Goal: Transaction & Acquisition: Purchase product/service

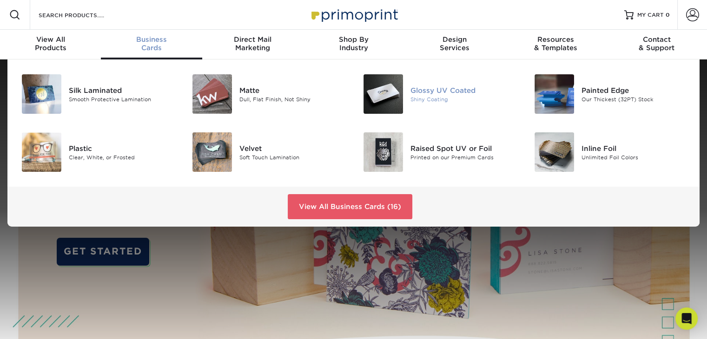
click at [372, 101] on img at bounding box center [382, 93] width 39 height 39
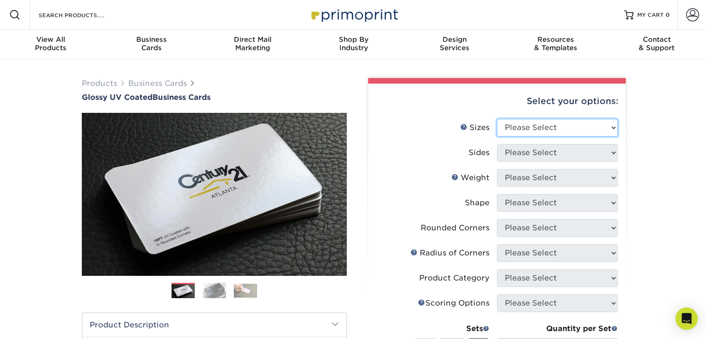
click at [552, 127] on select "Please Select 1.5" x 3.5" - Mini 1.75" x 3.5" - Mini 2" x 2" - Square 2" x 3" -…" at bounding box center [557, 128] width 121 height 18
select select "2.00x3.50"
click at [497, 119] on select "Please Select 1.5" x 3.5" - Mini 1.75" x 3.5" - Mini 2" x 2" - Square 2" x 3" -…" at bounding box center [557, 128] width 121 height 18
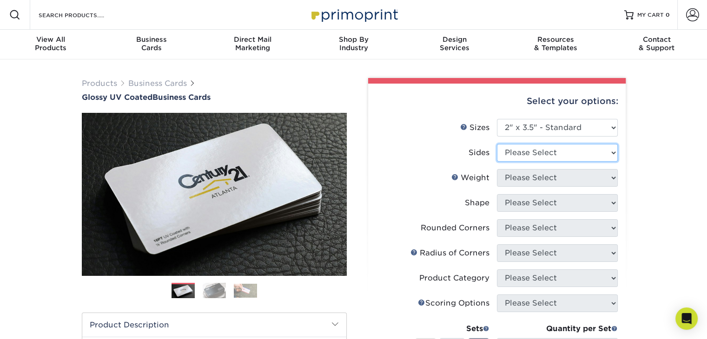
click at [561, 151] on select "Please Select Print Both Sides Print Front Only" at bounding box center [557, 153] width 121 height 18
select select "13abbda7-1d64-4f25-8bb2-c179b224825d"
click at [497, 144] on select "Please Select Print Both Sides Print Front Only" at bounding box center [557, 153] width 121 height 18
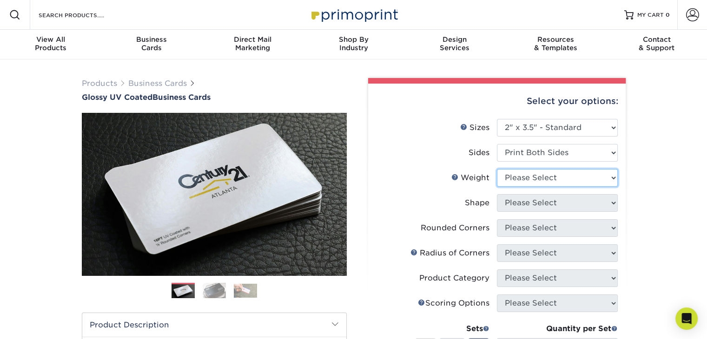
click at [556, 180] on select "Please Select 16PT 14PT" at bounding box center [557, 178] width 121 height 18
select select "16PT"
click at [497, 169] on select "Please Select 16PT 14PT" at bounding box center [557, 178] width 121 height 18
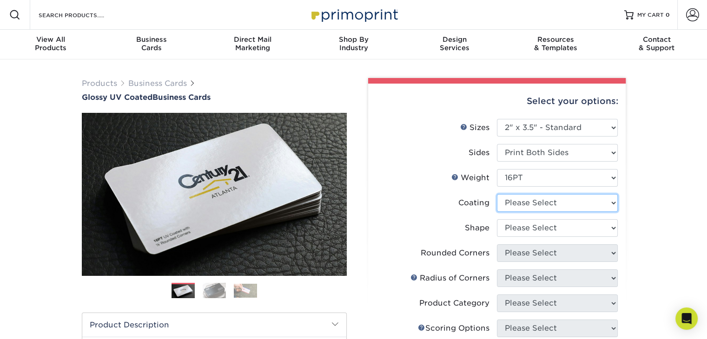
click at [536, 207] on select at bounding box center [557, 203] width 121 height 18
click at [497, 194] on select at bounding box center [557, 203] width 121 height 18
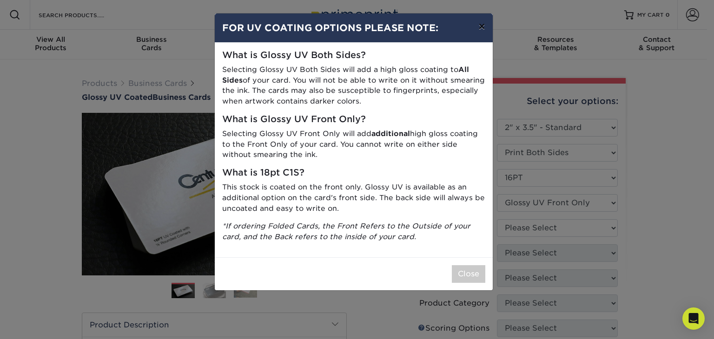
click at [484, 24] on button "×" at bounding box center [481, 26] width 21 height 26
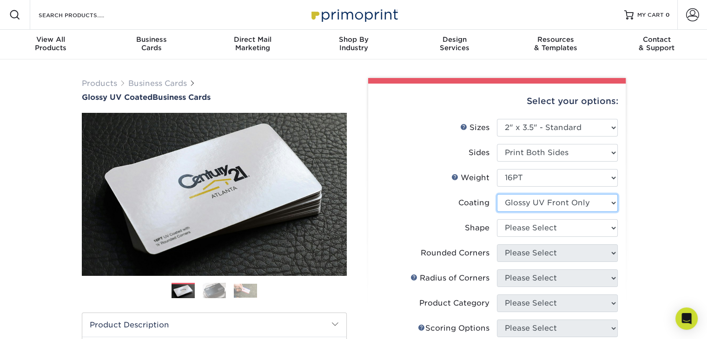
click at [555, 204] on select at bounding box center [557, 203] width 121 height 18
select select "ae367451-b2b8-45df-a344-0f05b6a12993"
click at [497, 194] on select at bounding box center [557, 203] width 121 height 18
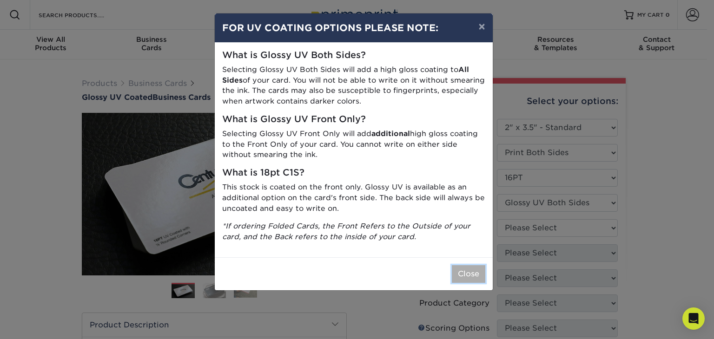
click at [472, 277] on button "Close" at bounding box center [468, 274] width 33 height 18
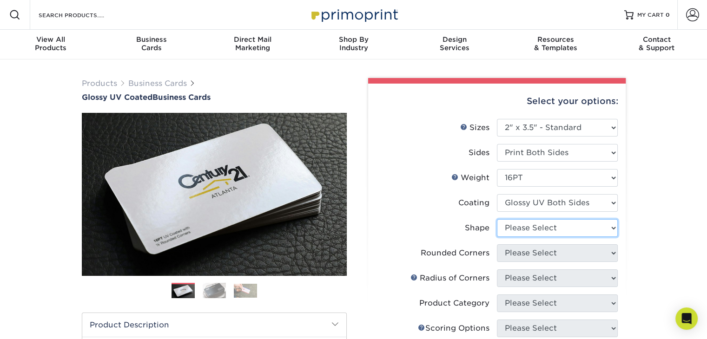
click at [605, 226] on select "Please Select Standard Oval" at bounding box center [557, 228] width 121 height 18
select select "standard"
click at [497, 219] on select "Please Select Standard Oval" at bounding box center [557, 228] width 121 height 18
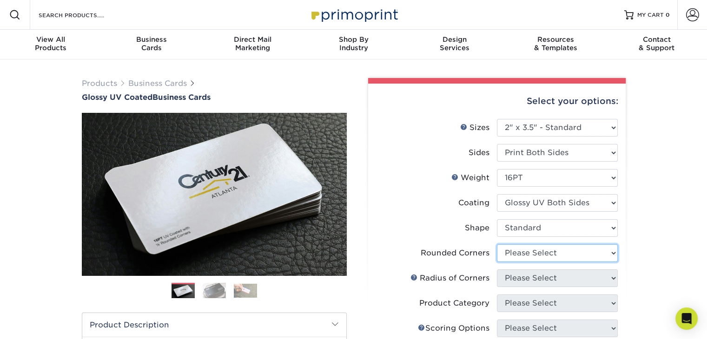
click at [543, 255] on select "Please Select Yes - Round 2 Corners Yes - Round 4 Corners No" at bounding box center [557, 253] width 121 height 18
select select "0"
click at [497, 244] on select "Please Select Yes - Round 2 Corners Yes - Round 4 Corners No" at bounding box center [557, 253] width 121 height 18
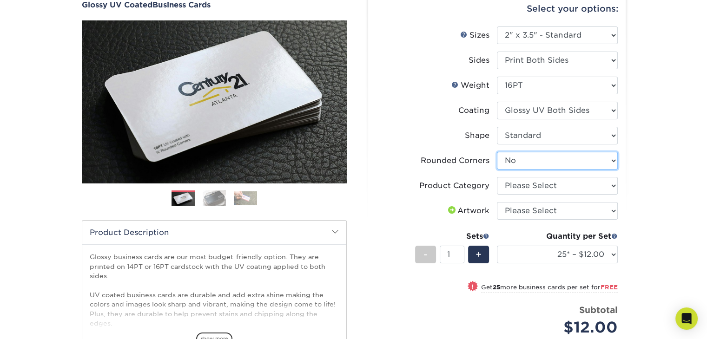
scroll to position [93, 0]
click at [540, 156] on select "Please Select Yes - Round 2 Corners Yes - Round 4 Corners No" at bounding box center [557, 160] width 121 height 18
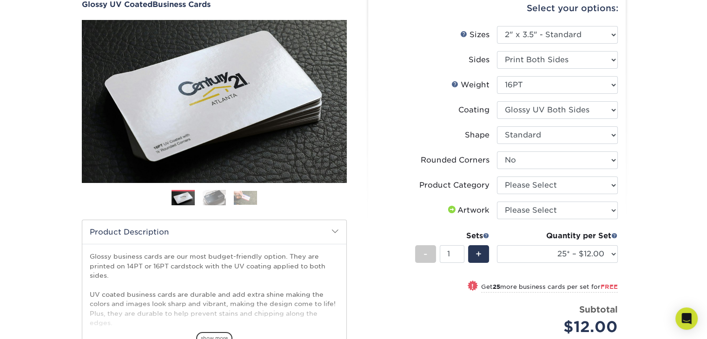
click at [657, 228] on div "Products Business Cards Glossy UV Coated Business Cards Previous Next" at bounding box center [353, 231] width 707 height 528
click at [591, 251] on select "25* – $12.00 50* – $12.00 100* – $12.00 250* – $21.00 500 – $42.00 1000 – $53.0…" at bounding box center [557, 254] width 121 height 18
select select "250* – $21.00"
click at [497, 245] on select "25* – $12.00 50* – $12.00 100* – $12.00 250* – $21.00 500 – $42.00 1000 – $53.0…" at bounding box center [557, 254] width 121 height 18
click at [544, 211] on select "Please Select I will upload files I need a design - $100" at bounding box center [557, 211] width 121 height 18
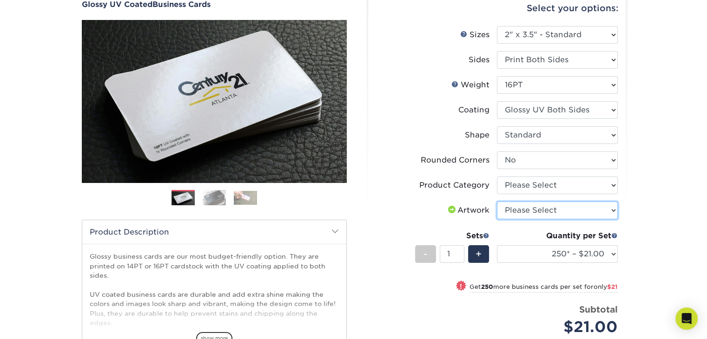
select select "upload"
click at [497, 202] on select "Please Select I will upload files I need a design - $100" at bounding box center [557, 211] width 121 height 18
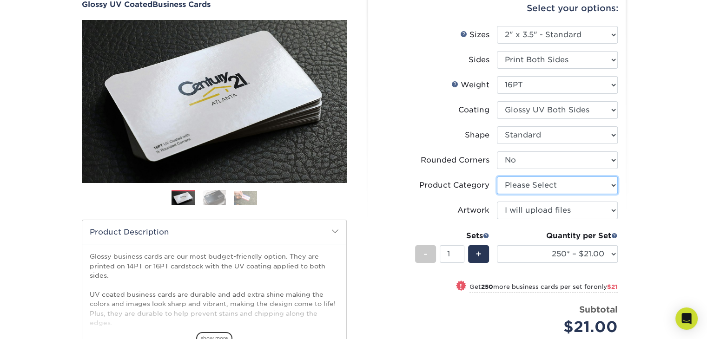
click at [559, 184] on select "Please Select Business Cards" at bounding box center [557, 186] width 121 height 18
select select "3b5148f1-0588-4f88-a218-97bcfdce65c1"
click at [497, 177] on select "Please Select Business Cards" at bounding box center [557, 186] width 121 height 18
click at [581, 155] on select "Please Select Yes - Round 2 Corners Yes - Round 4 Corners No" at bounding box center [557, 160] width 121 height 18
select select "76a3b848-63b4-4449-aad1-d9e81d5a60f5"
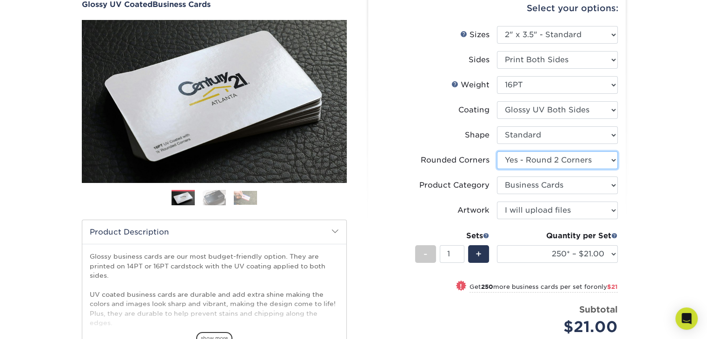
click at [497, 151] on select "Please Select Yes - Round 2 Corners Yes - Round 4 Corners No" at bounding box center [557, 160] width 121 height 18
select select "-1"
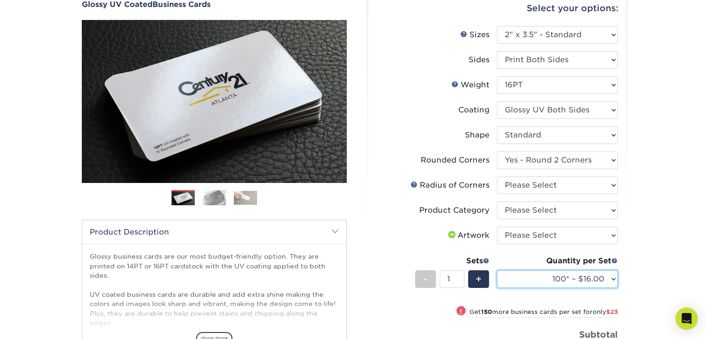
click at [583, 272] on select "100* – $16.00 250* – $39.00 500 – $77.00 1000 – $94.00 2500 – $173.00 5000 – $2…" at bounding box center [557, 279] width 121 height 18
click at [635, 244] on div "Products Business Cards Glossy UV Coated Business Cards Previous Next" at bounding box center [353, 243] width 707 height 553
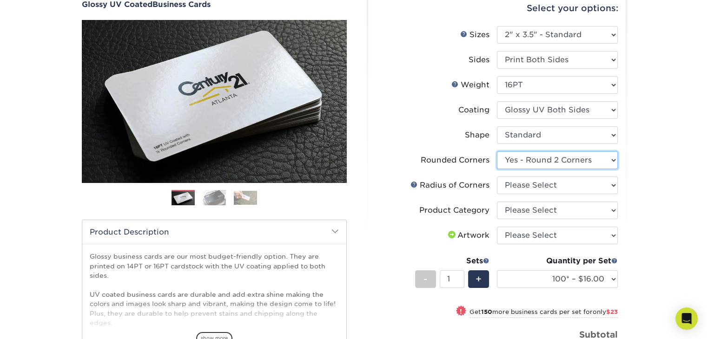
click at [564, 164] on select "Please Select Yes - Round 2 Corners Yes - Round 4 Corners No" at bounding box center [557, 160] width 121 height 18
select select "0"
click at [497, 151] on select "Please Select Yes - Round 2 Corners Yes - Round 4 Corners No" at bounding box center [557, 160] width 121 height 18
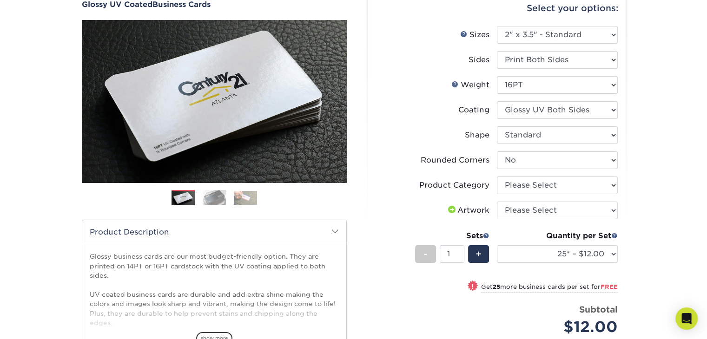
click at [569, 197] on li "Product Category Please Select Business Cards" at bounding box center [497, 189] width 242 height 25
click at [567, 191] on select "Please Select Business Cards" at bounding box center [557, 186] width 121 height 18
select select "3b5148f1-0588-4f88-a218-97bcfdce65c1"
click at [497, 177] on select "Please Select Business Cards" at bounding box center [557, 186] width 121 height 18
click at [555, 210] on select "Please Select I will upload files I need a design - $100" at bounding box center [557, 211] width 121 height 18
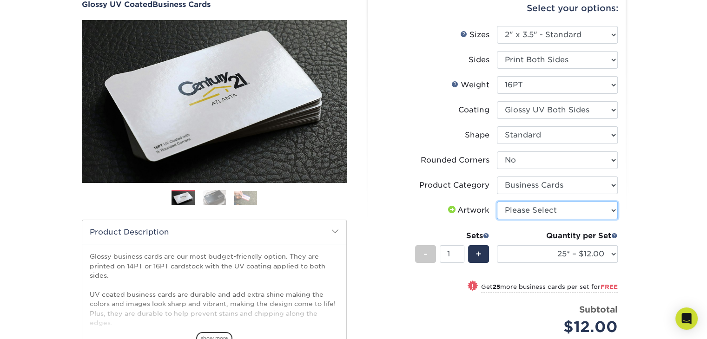
select select "upload"
click at [497, 202] on select "Please Select I will upload files I need a design - $100" at bounding box center [557, 211] width 121 height 18
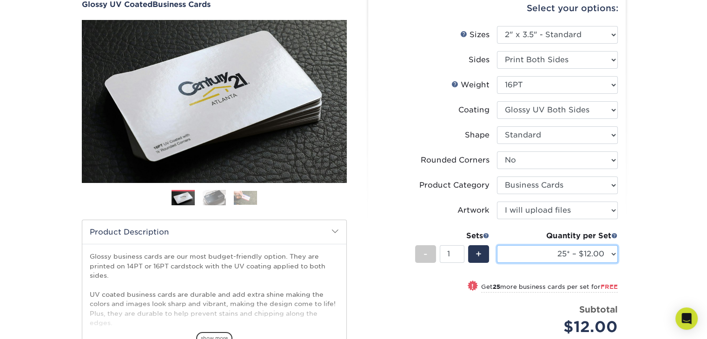
click at [558, 256] on select "25* – $12.00 50* – $12.00 100* – $12.00 250* – $21.00 500 – $42.00 1000 – $53.0…" at bounding box center [557, 254] width 121 height 18
select select "250* – $21.00"
click at [497, 245] on select "25* – $12.00 50* – $12.00 100* – $12.00 250* – $21.00 500 – $42.00 1000 – $53.0…" at bounding box center [557, 254] width 121 height 18
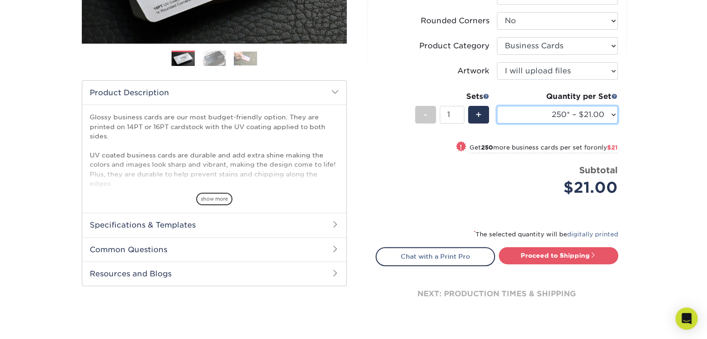
scroll to position [279, 0]
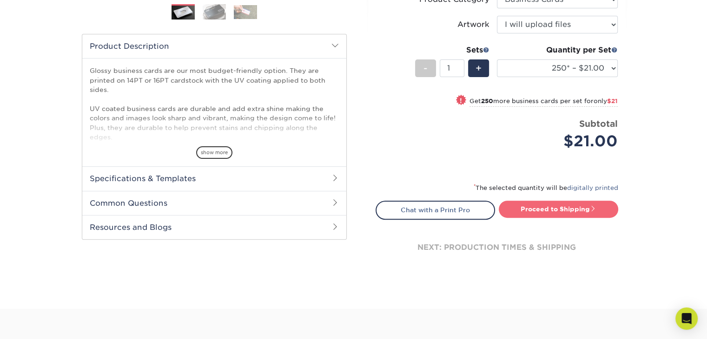
click at [544, 213] on link "Proceed to Shipping" at bounding box center [558, 209] width 119 height 17
type input "Set 1"
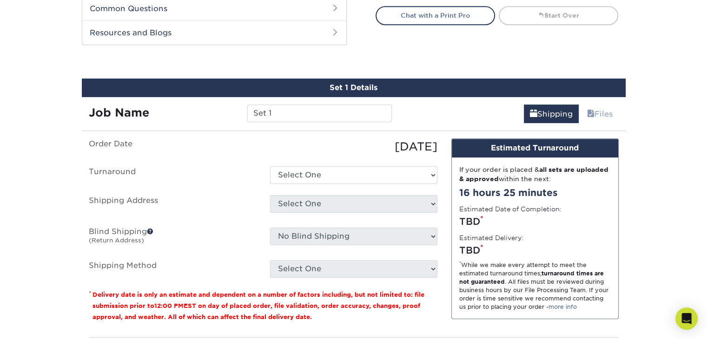
scroll to position [504, 0]
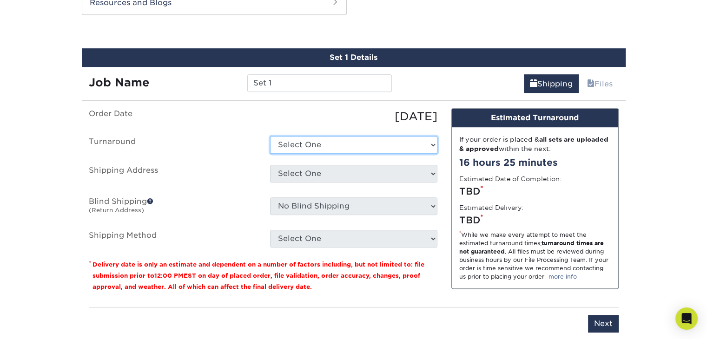
click at [403, 146] on select "Select One 2-4 Business Days 2 Day Next Business Day" at bounding box center [353, 145] width 167 height 18
select select "274e0e85-5bbe-4acd-ae79-b59ebbc106a6"
click at [270, 136] on select "Select One 2-4 Business Days 2 Day Next Business Day" at bounding box center [353, 145] width 167 height 18
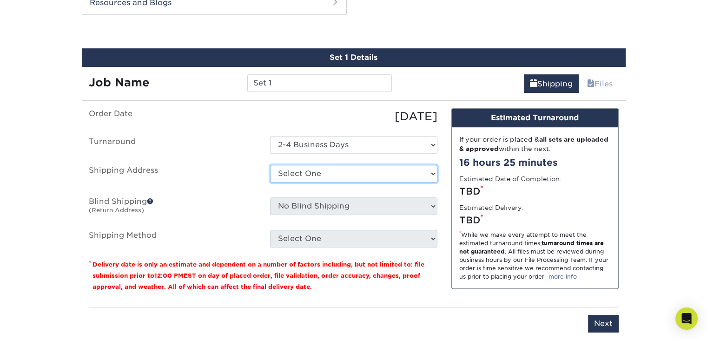
click at [365, 171] on select "Select One + Add New Address - Login" at bounding box center [353, 174] width 167 height 18
click at [270, 183] on select "Select One + Add New Address - Login" at bounding box center [353, 174] width 167 height 18
select select "-1"
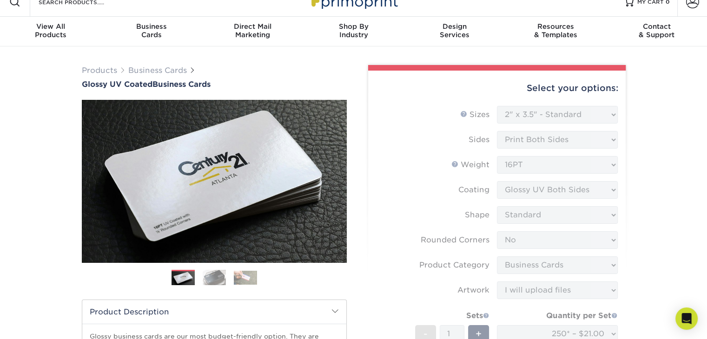
scroll to position [0, 0]
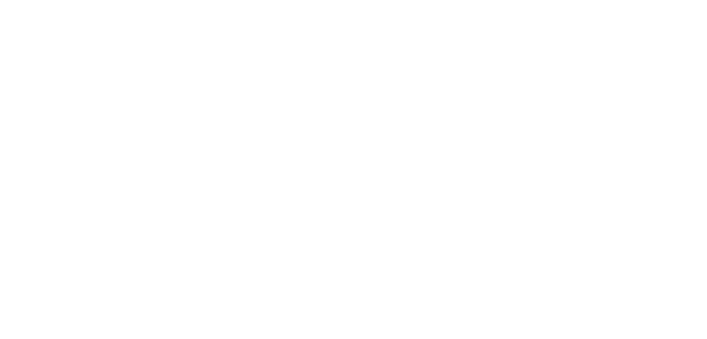
select select "2.00x3.50"
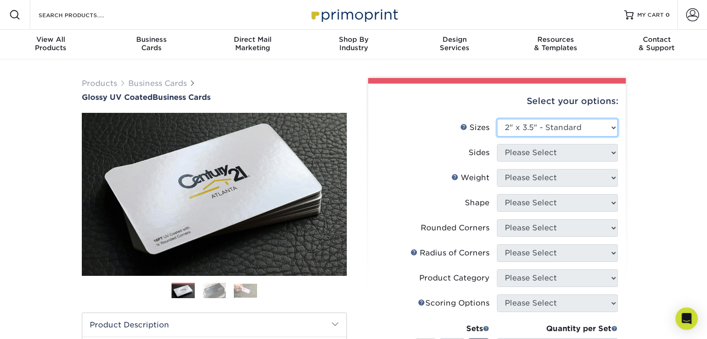
click at [600, 125] on select "Please Select 1.5" x 3.5" - Mini 1.75" x 3.5" - Mini 2" x 2" - Square 2" x 3" -…" at bounding box center [557, 128] width 121 height 18
click at [379, 19] on img at bounding box center [353, 15] width 93 height 20
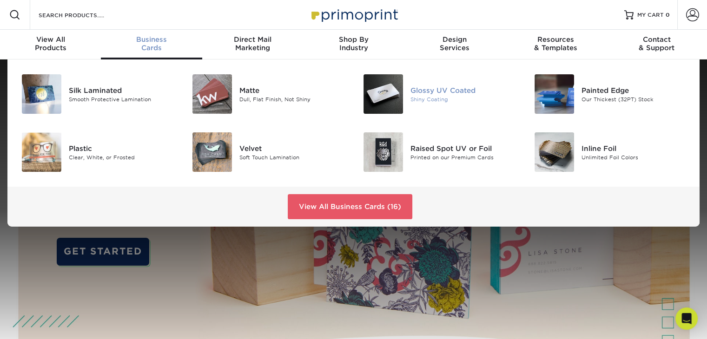
click at [390, 93] on img at bounding box center [382, 93] width 39 height 39
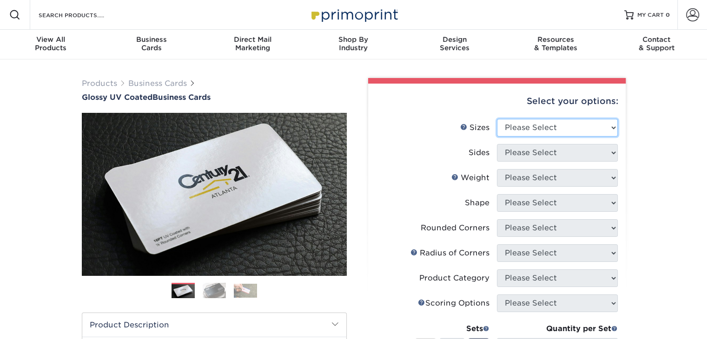
click at [598, 128] on select "Please Select 1.5" x 3.5" - Mini 1.75" x 3.5" - Mini 2" x 2" - Square 2" x 3" -…" at bounding box center [557, 128] width 121 height 18
select select "2.00x3.50"
click at [497, 119] on select "Please Select 1.5" x 3.5" - Mini 1.75" x 3.5" - Mini 2" x 2" - Square 2" x 3" -…" at bounding box center [557, 128] width 121 height 18
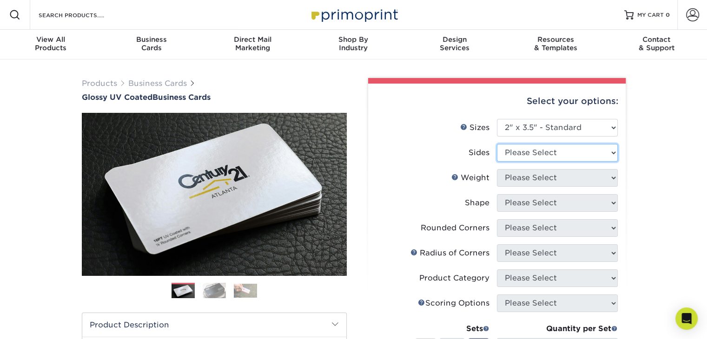
click at [590, 149] on select "Please Select Print Both Sides Print Front Only" at bounding box center [557, 153] width 121 height 18
select select "13abbda7-1d64-4f25-8bb2-c179b224825d"
click at [497, 144] on select "Please Select Print Both Sides Print Front Only" at bounding box center [557, 153] width 121 height 18
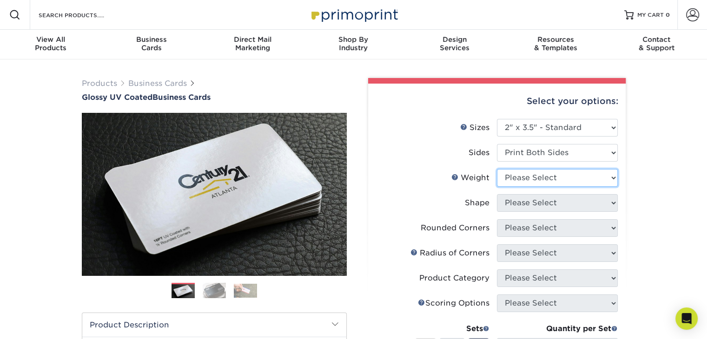
click at [567, 179] on select "Please Select 16PT 14PT" at bounding box center [557, 178] width 121 height 18
select select "16PT"
click at [497, 169] on select "Please Select 16PT 14PT" at bounding box center [557, 178] width 121 height 18
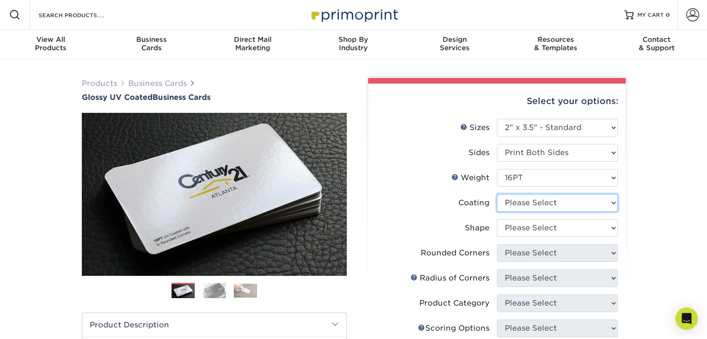
click at [553, 204] on select at bounding box center [557, 203] width 121 height 18
select select "ae367451-b2b8-45df-a344-0f05b6a12993"
click at [497, 194] on select at bounding box center [557, 203] width 121 height 18
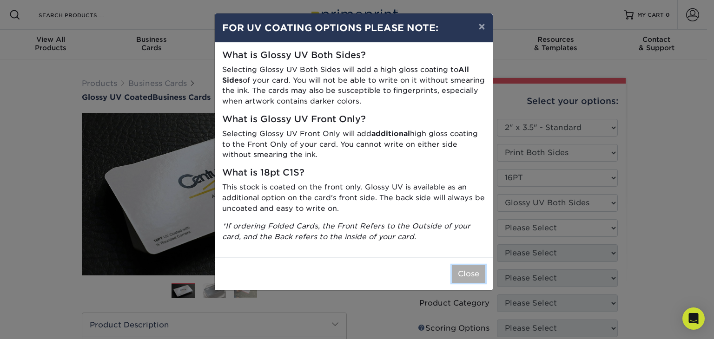
click at [474, 274] on button "Close" at bounding box center [468, 274] width 33 height 18
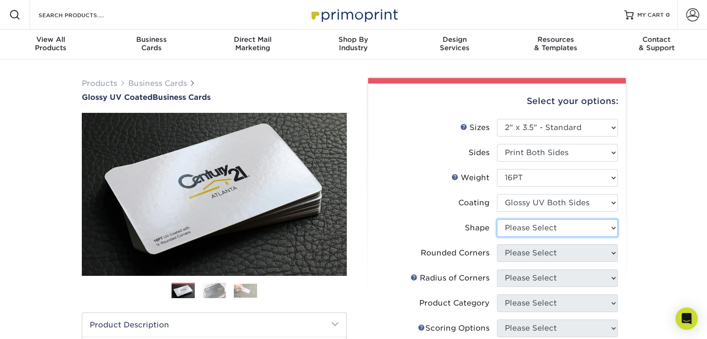
click at [534, 226] on select "Please Select Standard Oval" at bounding box center [557, 228] width 121 height 18
select select "standard"
click at [497, 219] on select "Please Select Standard Oval" at bounding box center [557, 228] width 121 height 18
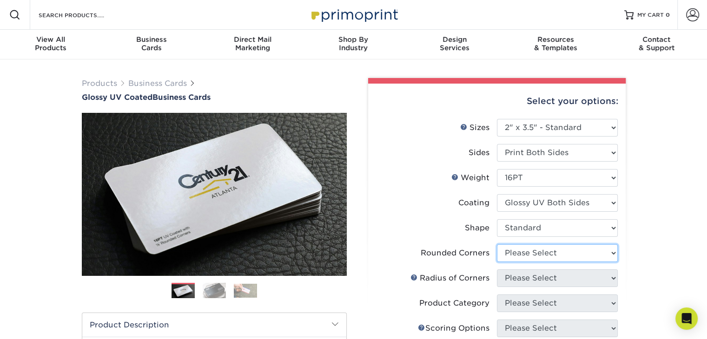
click at [540, 253] on select "Please Select Yes - Round 2 Corners Yes - Round 4 Corners No" at bounding box center [557, 253] width 121 height 18
select select "0"
click at [497, 244] on select "Please Select Yes - Round 2 Corners Yes - Round 4 Corners No" at bounding box center [557, 253] width 121 height 18
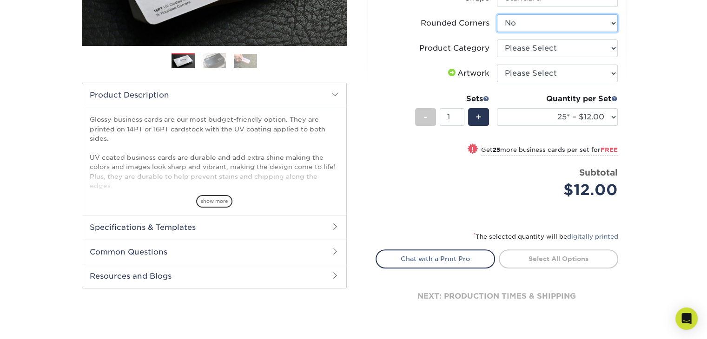
scroll to position [232, 0]
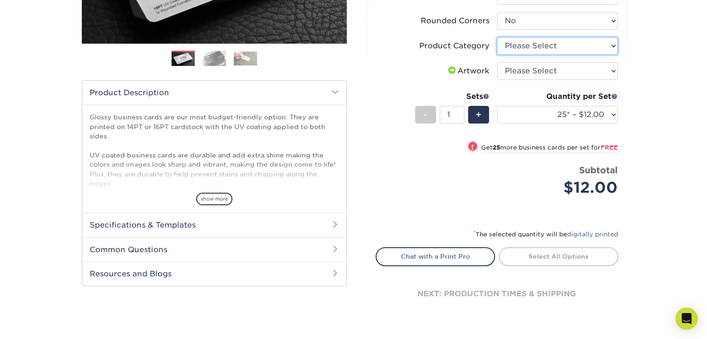
click at [545, 48] on select "Please Select Business Cards" at bounding box center [557, 46] width 121 height 18
select select "3b5148f1-0588-4f88-a218-97bcfdce65c1"
click at [497, 37] on select "Please Select Business Cards" at bounding box center [557, 46] width 121 height 18
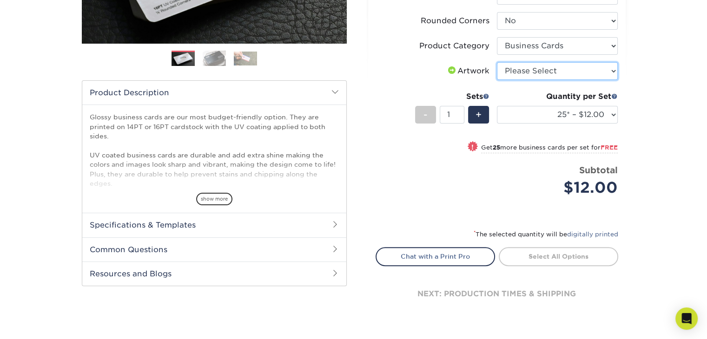
click at [541, 71] on select "Please Select I will upload files I need a design - $100" at bounding box center [557, 71] width 121 height 18
select select "upload"
click at [497, 62] on select "Please Select I will upload files I need a design - $100" at bounding box center [557, 71] width 121 height 18
click at [555, 64] on select "Please Select I will upload files I need a design - $100" at bounding box center [557, 71] width 121 height 18
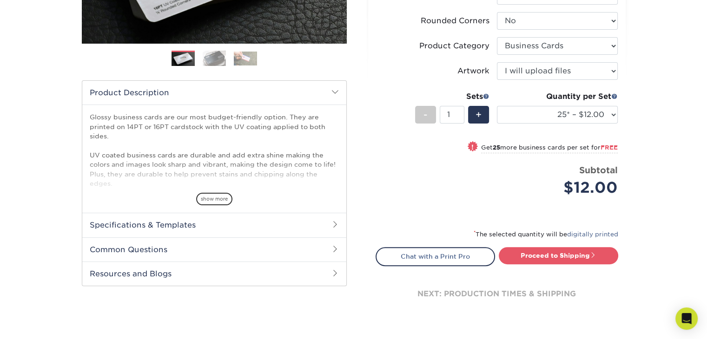
click at [655, 75] on div "Products Business Cards Glossy UV Coated Business Cards Previous Next" at bounding box center [353, 91] width 707 height 528
click at [570, 112] on select "25* – $12.00 50* – $12.00 100* – $12.00 250* – $21.00 500 – $42.00 1000 – $53.0…" at bounding box center [557, 115] width 121 height 18
select select "250* – $21.00"
click at [497, 106] on select "25* – $12.00 50* – $12.00 100* – $12.00 250* – $21.00 500 – $42.00 1000 – $53.0…" at bounding box center [557, 115] width 121 height 18
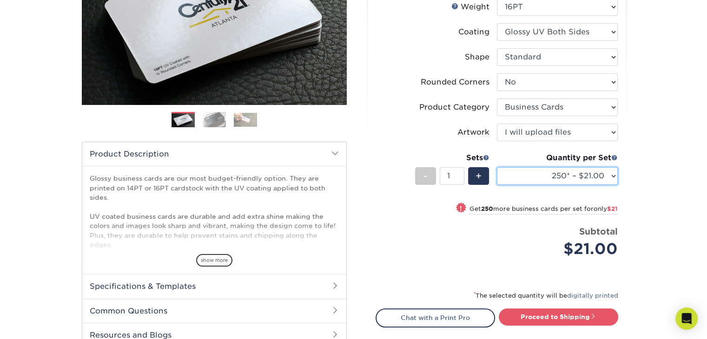
scroll to position [279, 0]
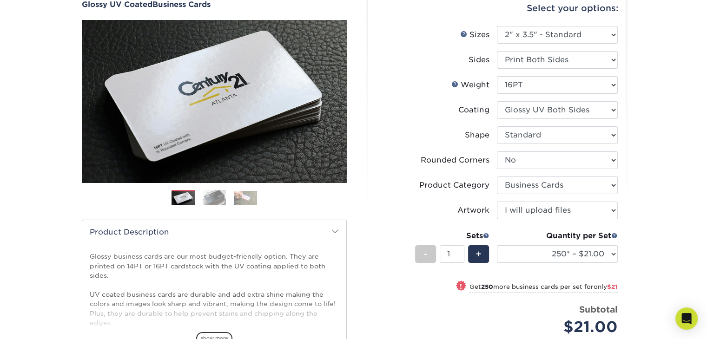
click at [674, 171] on div "Products Business Cards Glossy UV Coated Business Cards Previous Next" at bounding box center [353, 231] width 707 height 528
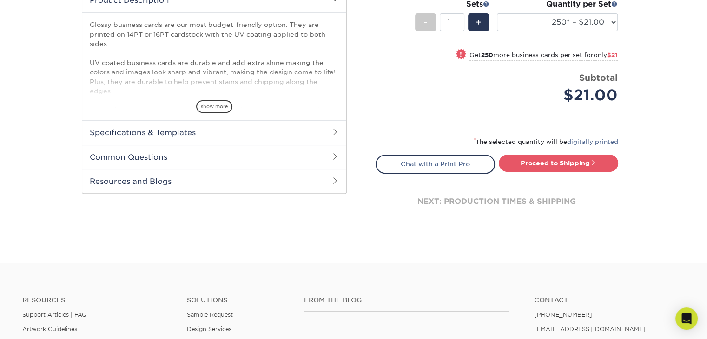
scroll to position [325, 0]
click at [589, 159] on link "Proceed to Shipping" at bounding box center [558, 162] width 119 height 17
type input "Set 1"
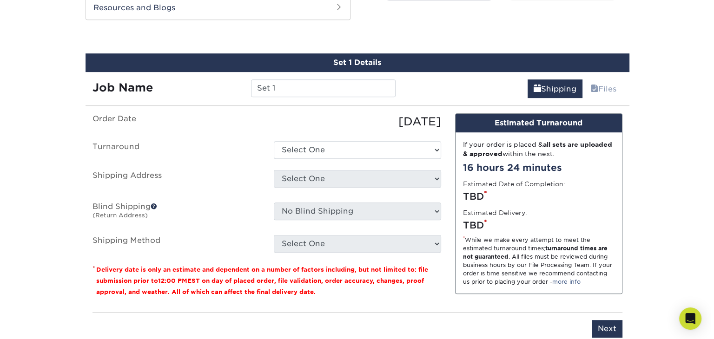
scroll to position [504, 0]
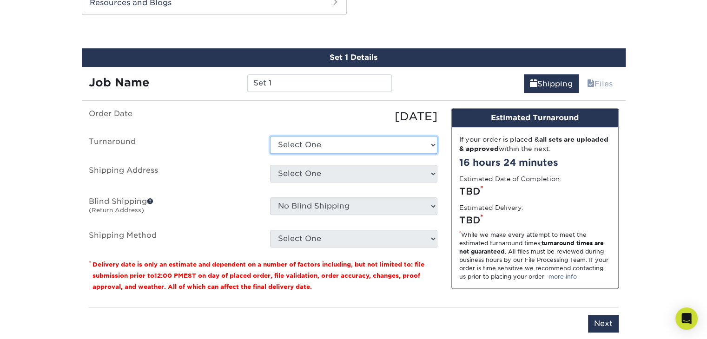
click at [379, 143] on select "Select One 2-4 Business Days 2 Day Next Business Day" at bounding box center [353, 145] width 167 height 18
select select "274e0e85-5bbe-4acd-ae79-b59ebbc106a6"
click at [270, 136] on select "Select One 2-4 Business Days 2 Day Next Business Day" at bounding box center [353, 145] width 167 height 18
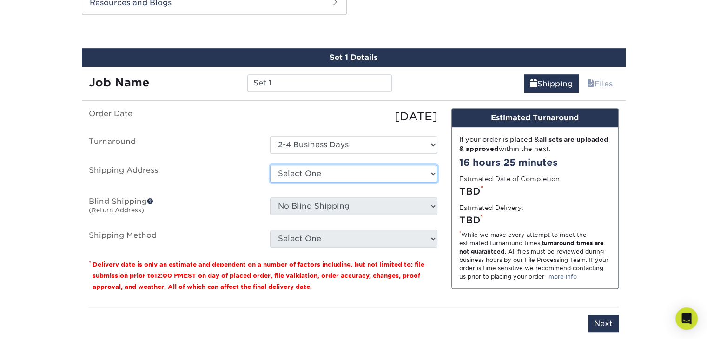
click at [335, 171] on select "Select One + Add New Address - Login" at bounding box center [353, 174] width 167 height 18
select select "newaddress"
click at [270, 165] on select "Select One + Add New Address - Login" at bounding box center [353, 174] width 167 height 18
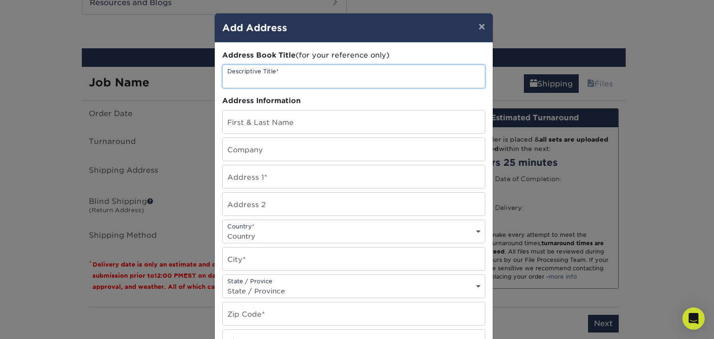
click at [300, 76] on input "text" at bounding box center [354, 76] width 262 height 23
type input "Golden Hour Clean"
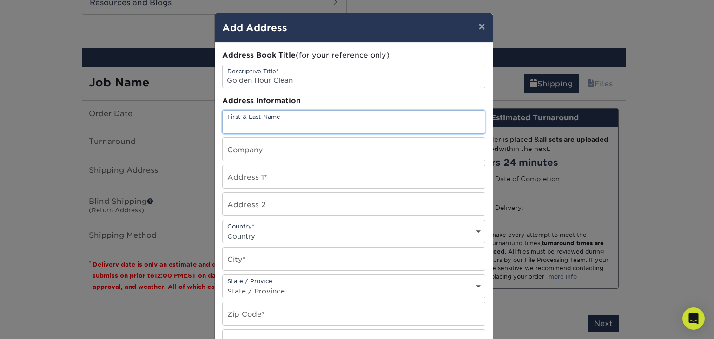
type input "R"
type input "[PERSON_NAME]"
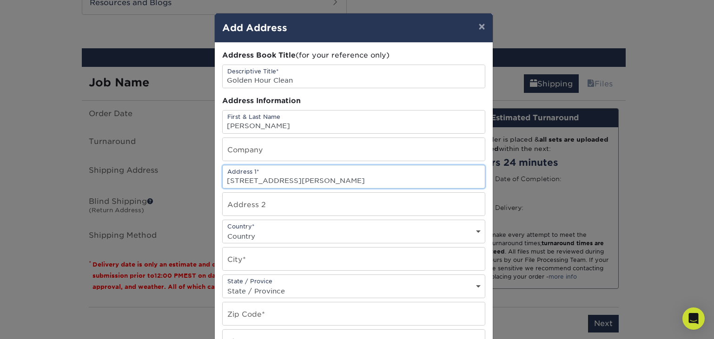
type input "[STREET_ADDRESS][PERSON_NAME]"
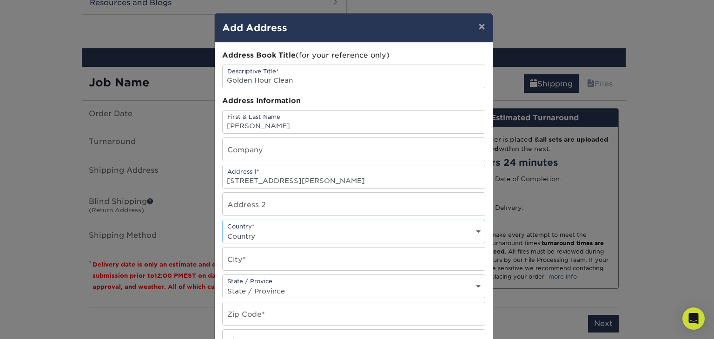
select select "US"
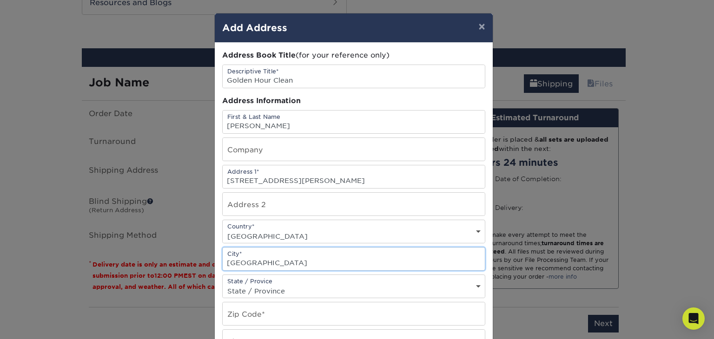
type input "[GEOGRAPHIC_DATA]"
select select "OH"
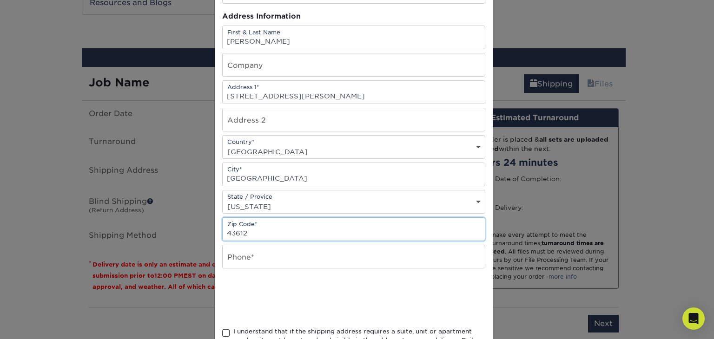
scroll to position [139, 0]
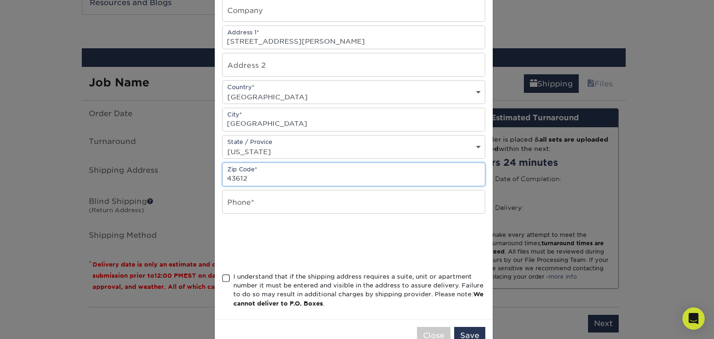
type input "43612"
click at [266, 198] on input "text" at bounding box center [354, 202] width 262 height 23
type input "5676863413"
click at [225, 275] on span at bounding box center [226, 278] width 8 height 9
click at [0, 0] on input "I understand that if the shipping address requires a suite, unit or apartment n…" at bounding box center [0, 0] width 0 height 0
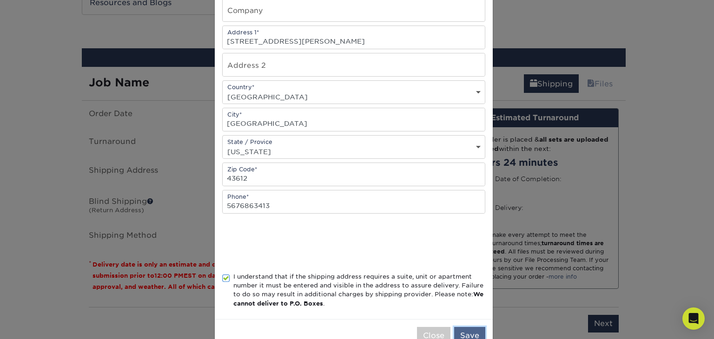
click at [469, 329] on button "Save" at bounding box center [469, 336] width 31 height 18
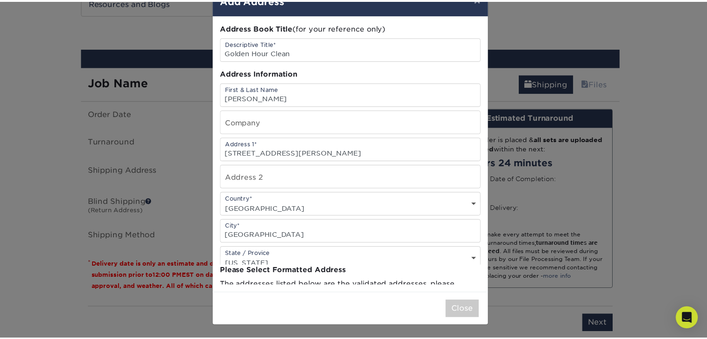
scroll to position [0, 0]
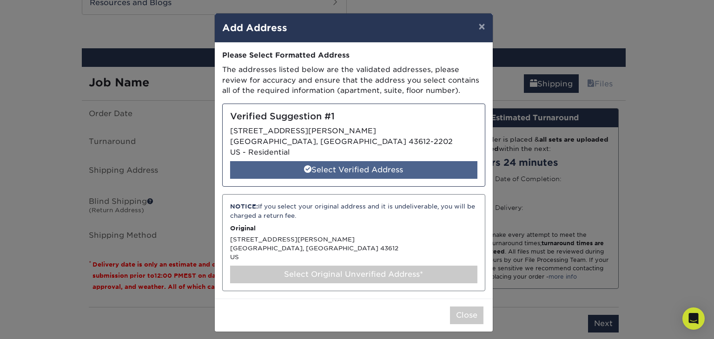
click at [361, 174] on div "Select Verified Address" at bounding box center [353, 170] width 247 height 18
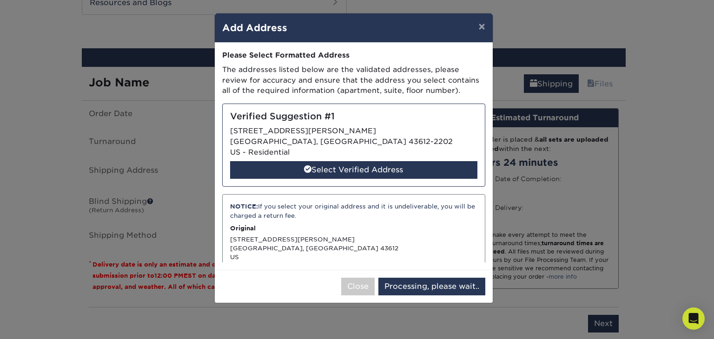
select select "285638"
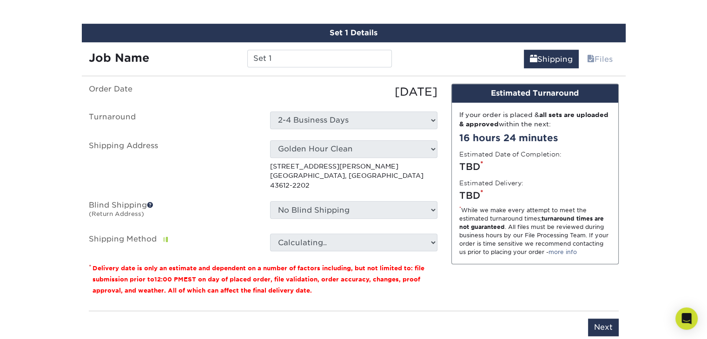
scroll to position [550, 0]
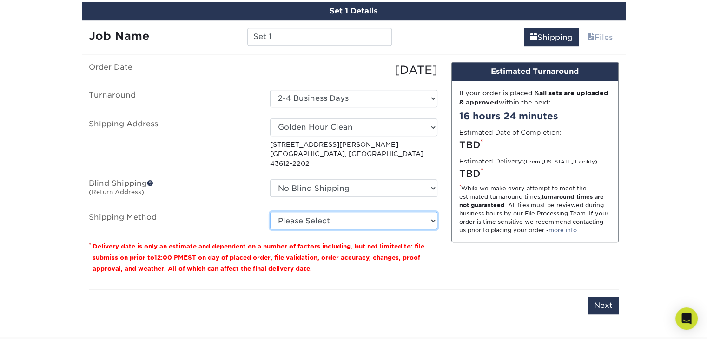
click at [384, 212] on select "Please Select Ground Shipping (+$7.84) 3 Day Shipping Service (+$20.04) 2 Day A…" at bounding box center [353, 221] width 167 height 18
select select "03"
click at [270, 212] on select "Please Select Ground Shipping (+$7.84) 3 Day Shipping Service (+$20.04) 2 Day A…" at bounding box center [353, 221] width 167 height 18
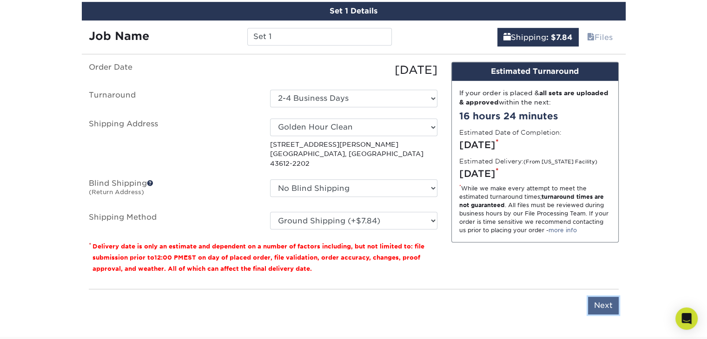
click at [604, 297] on input "Next" at bounding box center [603, 306] width 31 height 18
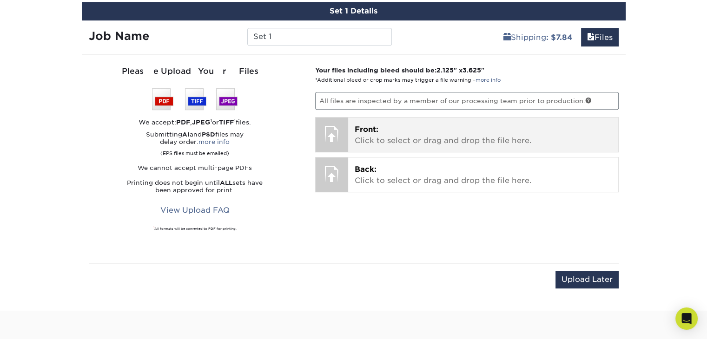
click at [357, 131] on span "Front:" at bounding box center [367, 129] width 24 height 9
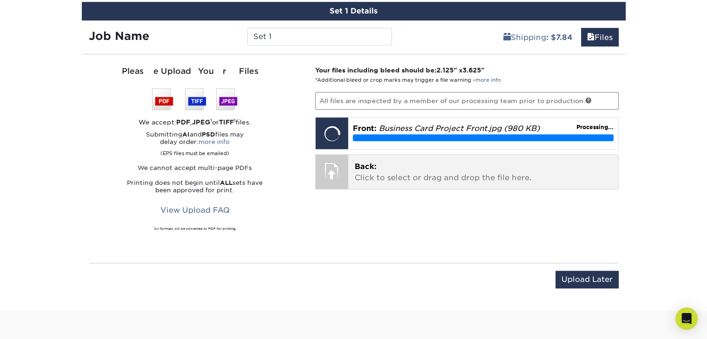
click at [425, 179] on p "Back: Click to select or drag and drop the file here." at bounding box center [483, 172] width 257 height 22
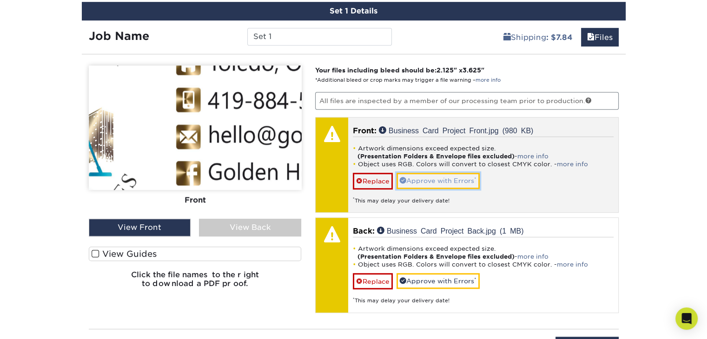
click at [446, 179] on link "Approve with Errors *" at bounding box center [437, 181] width 83 height 16
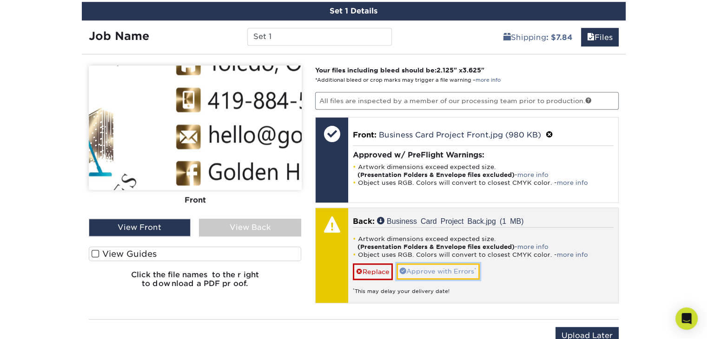
click at [435, 267] on link "Approve with Errors *" at bounding box center [437, 271] width 83 height 16
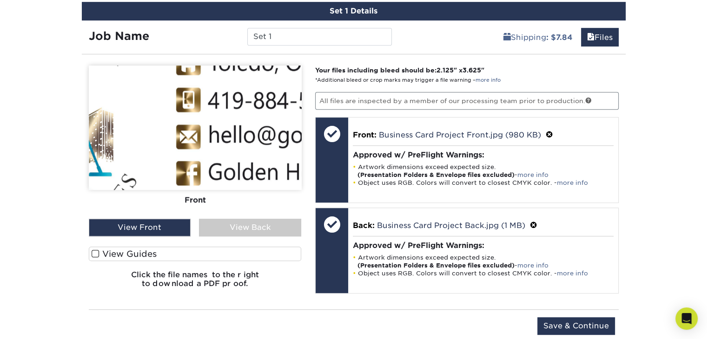
click at [252, 228] on div "View Back" at bounding box center [250, 228] width 102 height 18
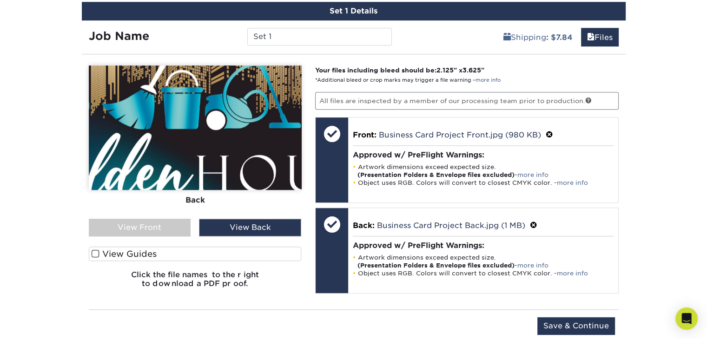
click at [138, 227] on div "View Front" at bounding box center [140, 228] width 102 height 18
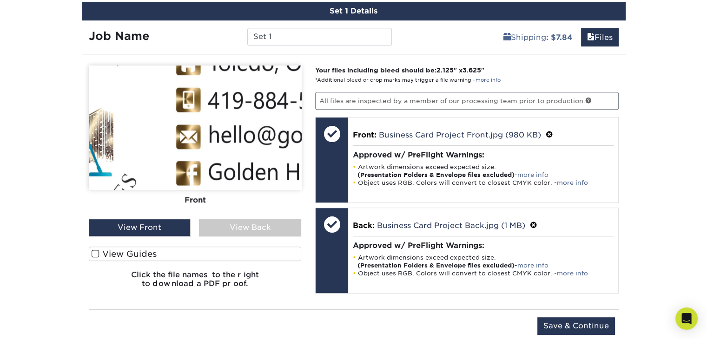
click at [121, 251] on label "View Guides" at bounding box center [195, 254] width 213 height 14
click at [0, 0] on input "View Guides" at bounding box center [0, 0] width 0 height 0
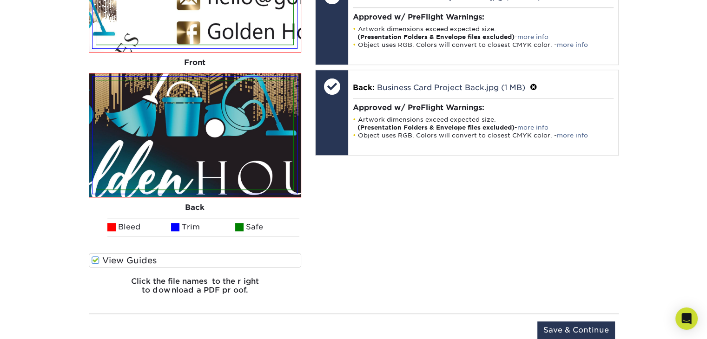
scroll to position [690, 0]
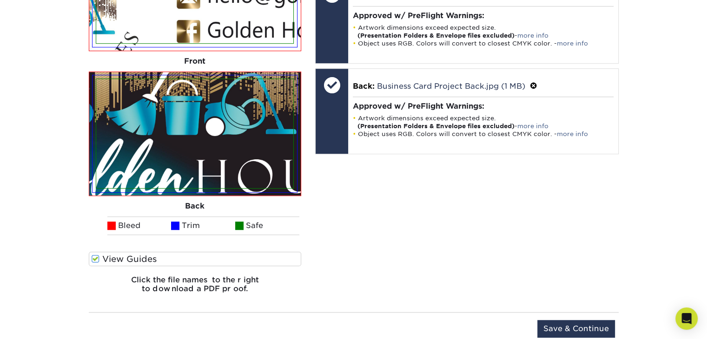
click at [165, 164] on img at bounding box center [194, 133] width 197 height 109
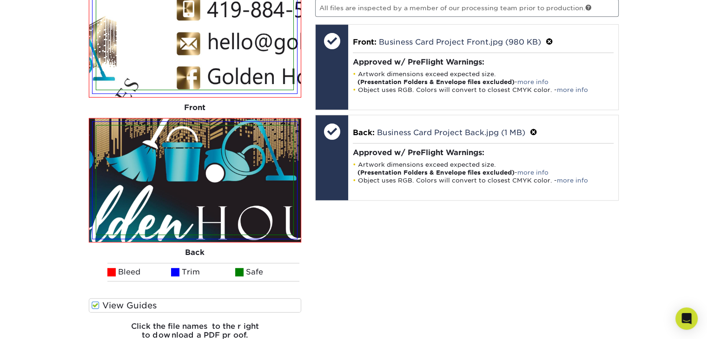
click at [223, 53] on img at bounding box center [194, 34] width 197 height 109
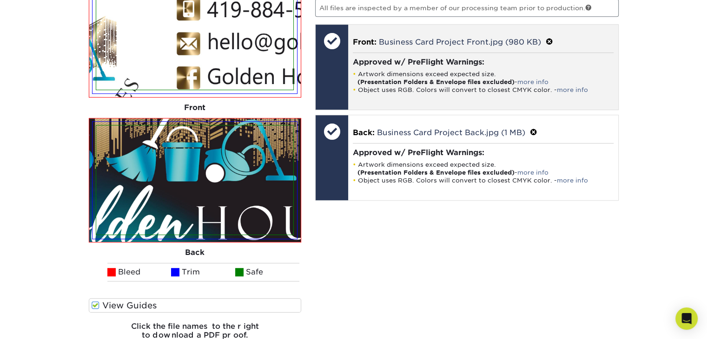
click at [549, 38] on span at bounding box center [548, 42] width 7 height 9
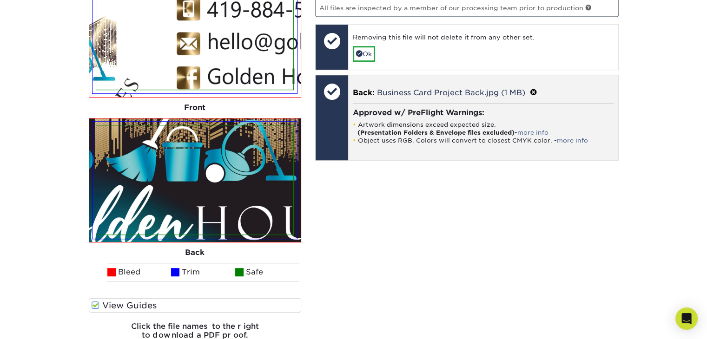
click at [529, 87] on p "Back: Business Card Project Back.jpg (1 MB)" at bounding box center [483, 92] width 261 height 12
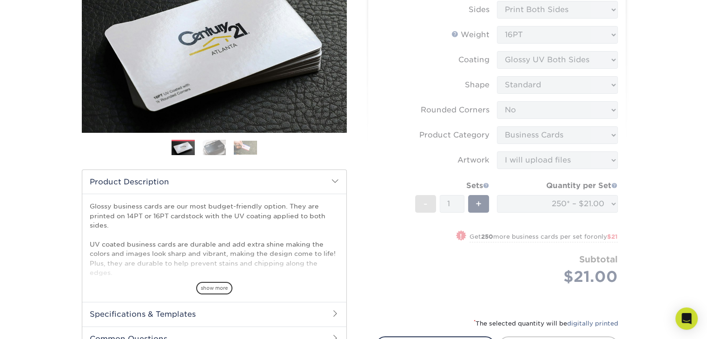
scroll to position [139, 0]
